Goal: Use online tool/utility: Utilize a website feature to perform a specific function

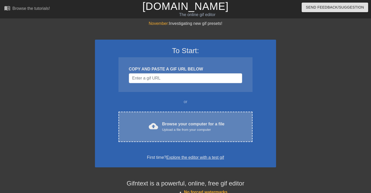
click at [182, 125] on div "Browse your computer for a file Upload a file from your computer" at bounding box center [193, 126] width 62 height 11
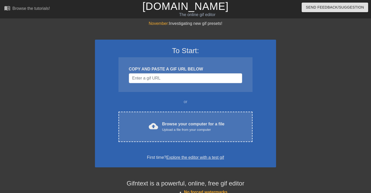
click at [16, 37] on div at bounding box center [50, 97] width 78 height 155
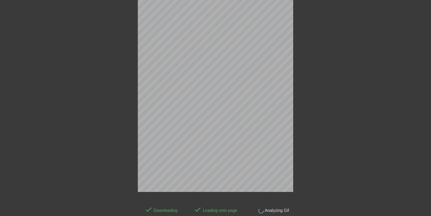
scroll to position [13, 0]
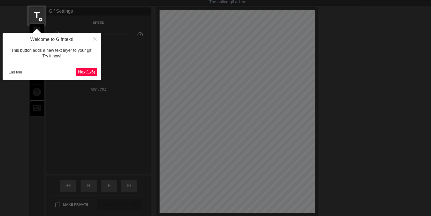
click at [86, 74] on span "Next ( 1 / 6 )" at bounding box center [86, 72] width 17 height 4
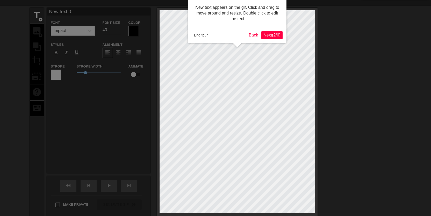
scroll to position [0, 0]
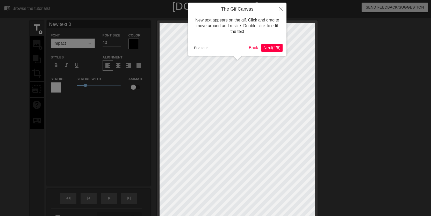
click at [278, 47] on span "Next ( 2 / 6 )" at bounding box center [271, 48] width 17 height 4
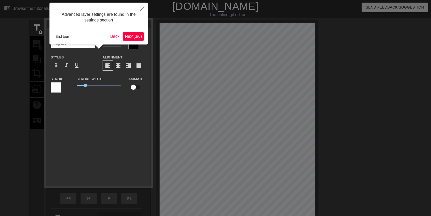
click at [139, 37] on span "Next ( 3 / 6 )" at bounding box center [133, 36] width 17 height 4
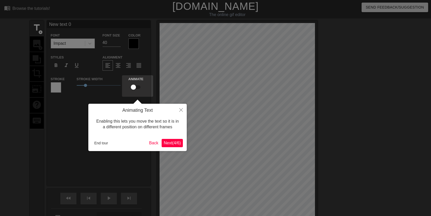
click at [174, 145] on span "Next ( 4 / 6 )" at bounding box center [172, 143] width 17 height 4
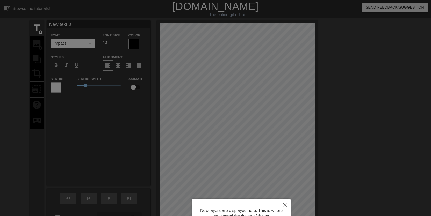
scroll to position [50, 0]
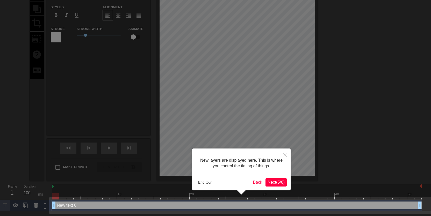
click at [274, 183] on span "Next ( 5 / 6 )" at bounding box center [275, 182] width 17 height 4
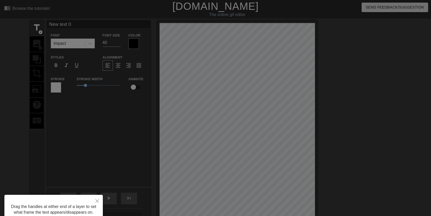
scroll to position [48, 0]
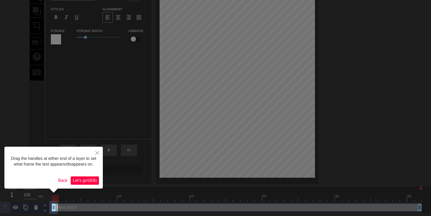
click at [84, 183] on span "Let's go! ( 6 / 6 )" at bounding box center [85, 180] width 24 height 4
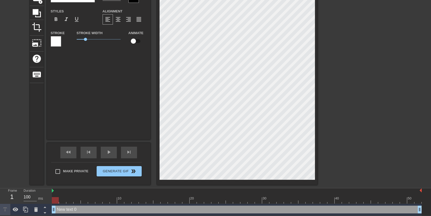
scroll to position [46, 0]
drag, startPoint x: 56, startPoint y: 210, endPoint x: 20, endPoint y: 200, distance: 36.9
click at [18, 193] on div "Frame 1 Duration 100 ms 10 20 30 40 50 New text 0 drag_handle drag_handle" at bounding box center [215, 201] width 431 height 27
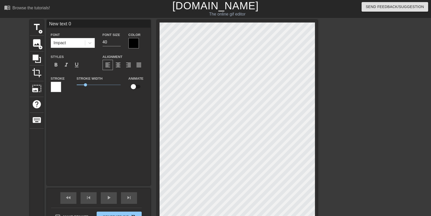
scroll to position [0, 0]
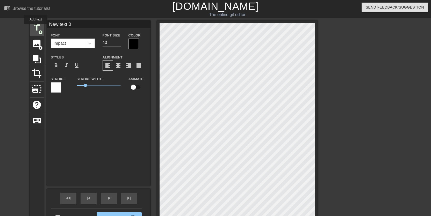
click at [37, 28] on span "title" at bounding box center [37, 28] width 10 height 10
type input "New text 1"
drag, startPoint x: 77, startPoint y: 26, endPoint x: 32, endPoint y: 24, distance: 45.6
click at [47, 25] on input "New text 1" at bounding box center [99, 24] width 104 height 8
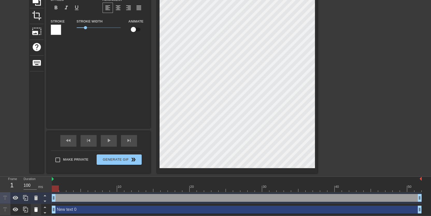
click at [35, 193] on icon at bounding box center [36, 209] width 4 height 5
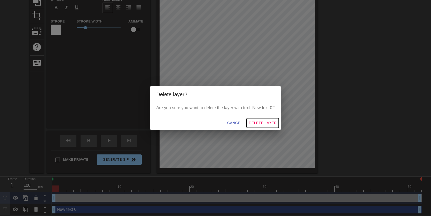
click at [267, 122] on span "Delete Layer" at bounding box center [263, 123] width 28 height 6
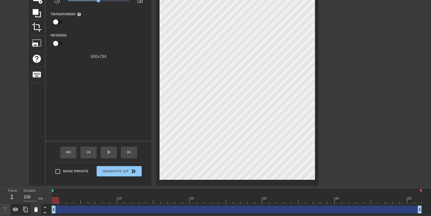
click at [32, 193] on div at bounding box center [36, 209] width 10 height 11
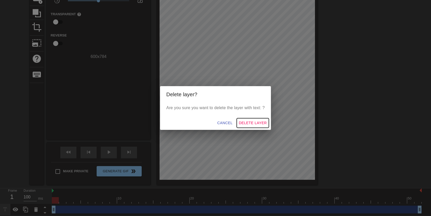
click at [257, 123] on span "Delete Layer" at bounding box center [253, 123] width 28 height 6
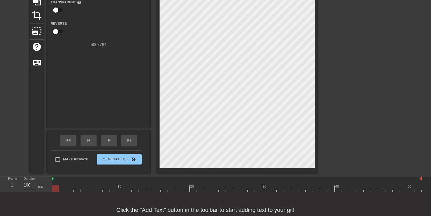
scroll to position [0, 0]
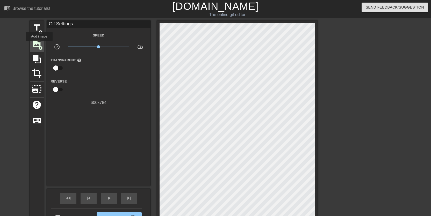
click at [40, 45] on span "image" at bounding box center [37, 44] width 10 height 10
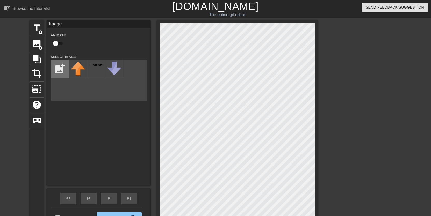
click at [63, 72] on input "file" at bounding box center [60, 69] width 18 height 18
type input "C:\fakepath\OrbitCUltureReview-Photoroom.png"
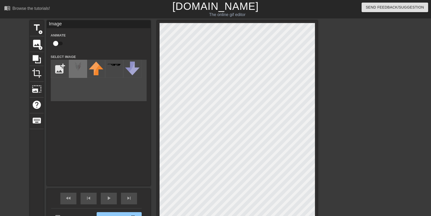
click at [80, 69] on img at bounding box center [78, 67] width 14 height 10
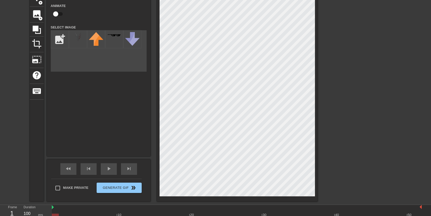
scroll to position [17, 0]
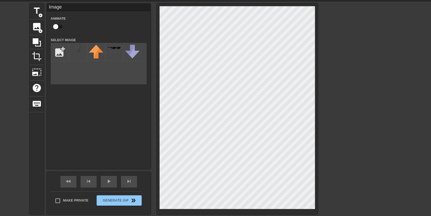
click at [352, 174] on div "title add_circle image add_circle crop photo_size_select_large help keyboard Im…" at bounding box center [215, 109] width 431 height 211
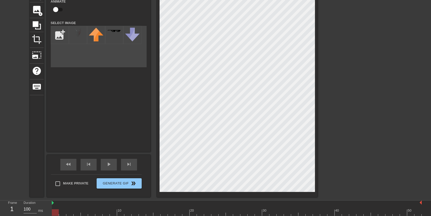
scroll to position [46, 0]
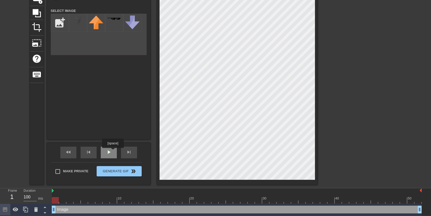
click at [114, 152] on div "play_arrow" at bounding box center [109, 153] width 16 height 12
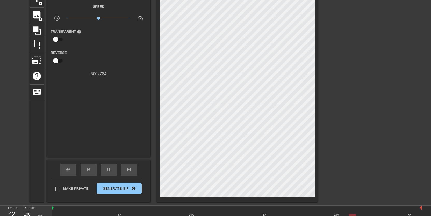
scroll to position [17, 0]
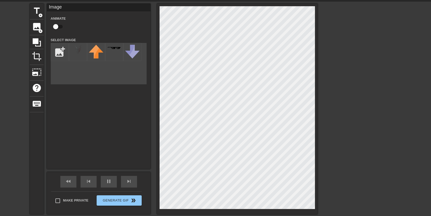
click at [371, 119] on div at bounding box center [363, 81] width 78 height 155
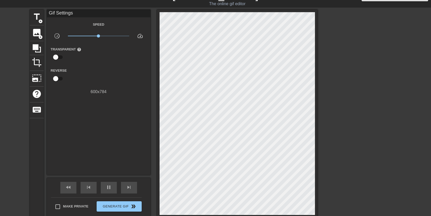
scroll to position [0, 0]
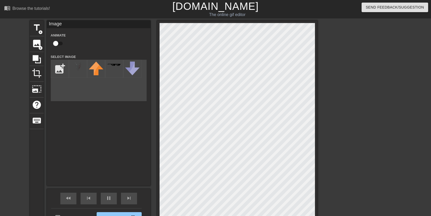
click at [350, 123] on div at bounding box center [363, 97] width 78 height 155
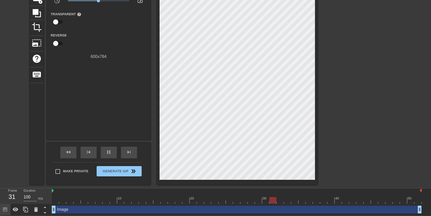
scroll to position [46, 0]
click at [114, 152] on div "pause" at bounding box center [109, 153] width 16 height 12
drag, startPoint x: 127, startPoint y: 201, endPoint x: 43, endPoint y: 197, distance: 84.0
click at [43, 193] on div "Frame 1 Duration 100 ms 10 20 30 40 50 Image drag_handle drag_handle" at bounding box center [215, 201] width 431 height 27
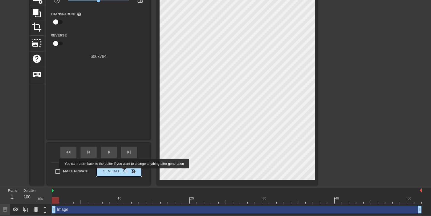
click at [133, 172] on span "double_arrow" at bounding box center [133, 171] width 6 height 6
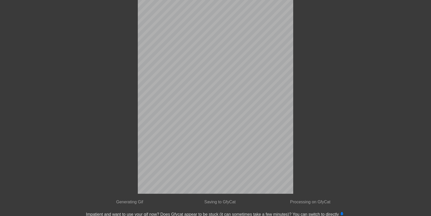
scroll to position [0, 0]
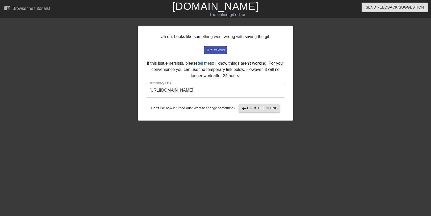
click at [209, 49] on span "try again" at bounding box center [215, 50] width 19 height 6
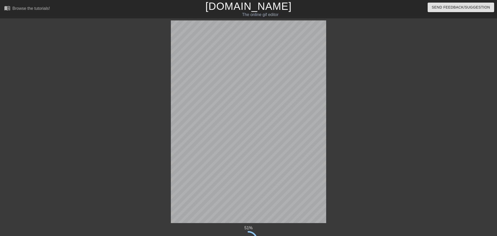
scroll to position [31, 0]
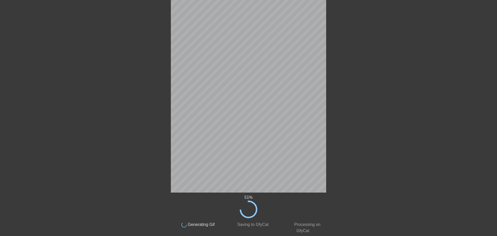
click at [93, 58] on div at bounding box center [126, 67] width 78 height 155
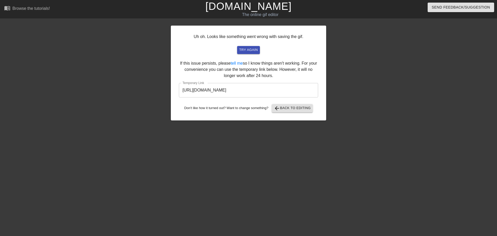
scroll to position [0, 0]
drag, startPoint x: 308, startPoint y: 90, endPoint x: 135, endPoint y: 88, distance: 172.4
click at [179, 88] on input "[URL][DOMAIN_NAME]" at bounding box center [248, 90] width 139 height 14
